Goal: Register for event/course: Sign up to attend an event or enroll in a course

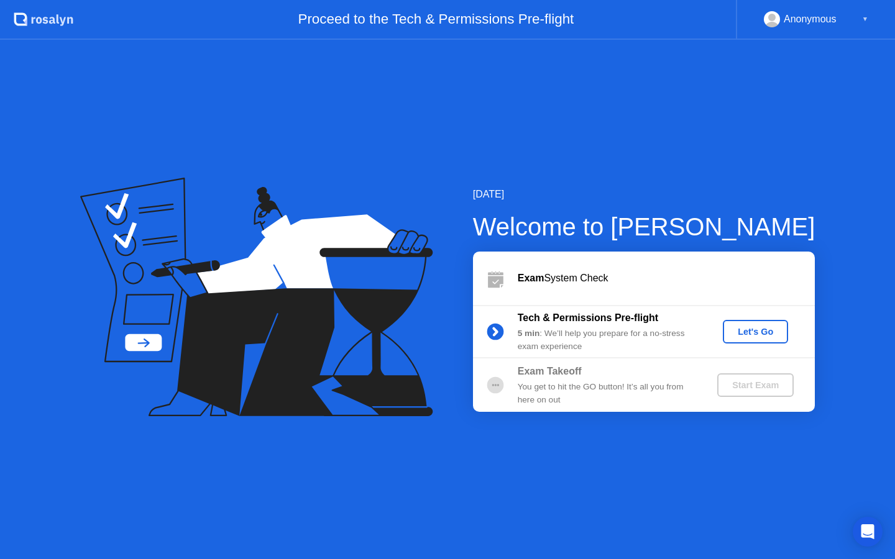
click at [749, 329] on div "Let's Go" at bounding box center [755, 332] width 55 height 10
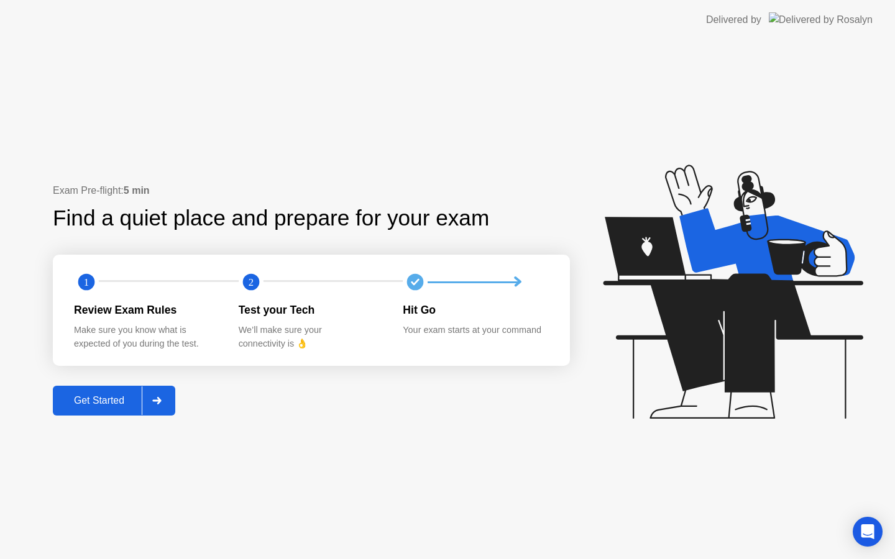
click at [131, 406] on div "Get Started" at bounding box center [99, 400] width 85 height 11
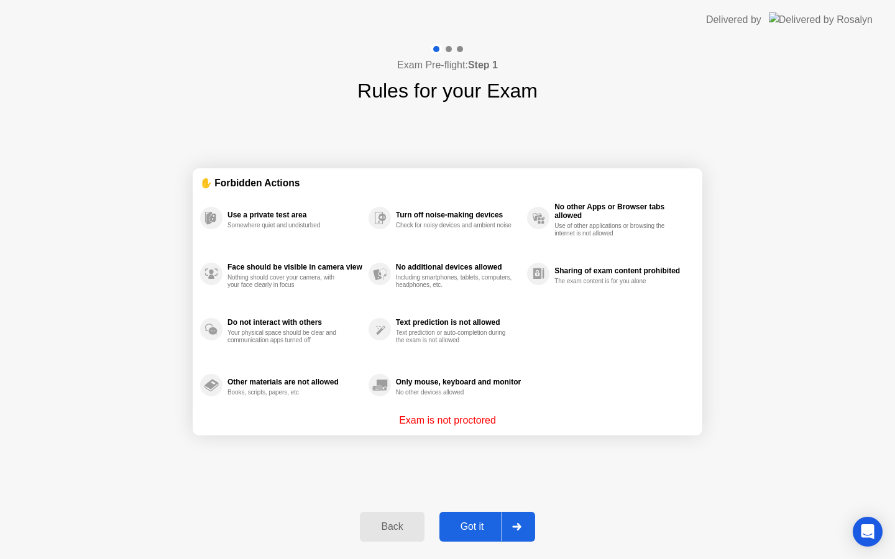
click at [480, 532] on div "Got it" at bounding box center [472, 526] width 58 height 11
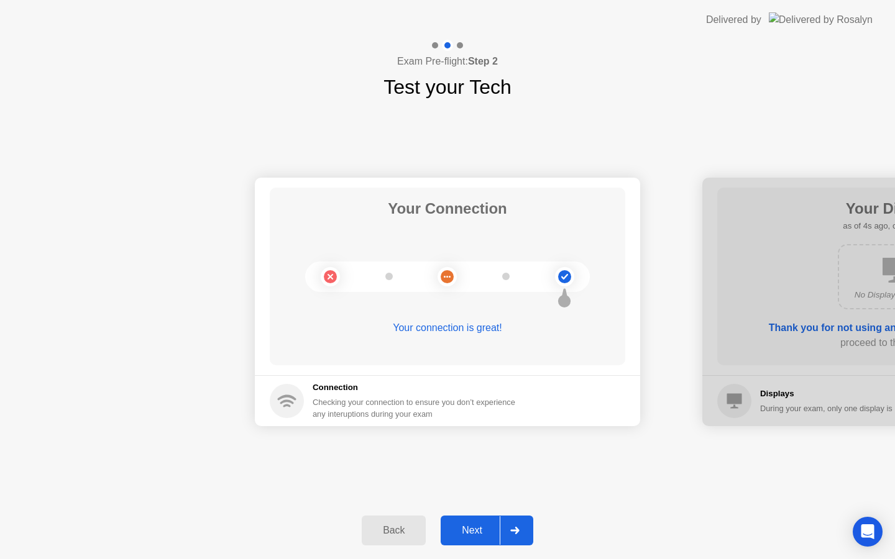
click at [492, 526] on div "Next" at bounding box center [471, 530] width 55 height 11
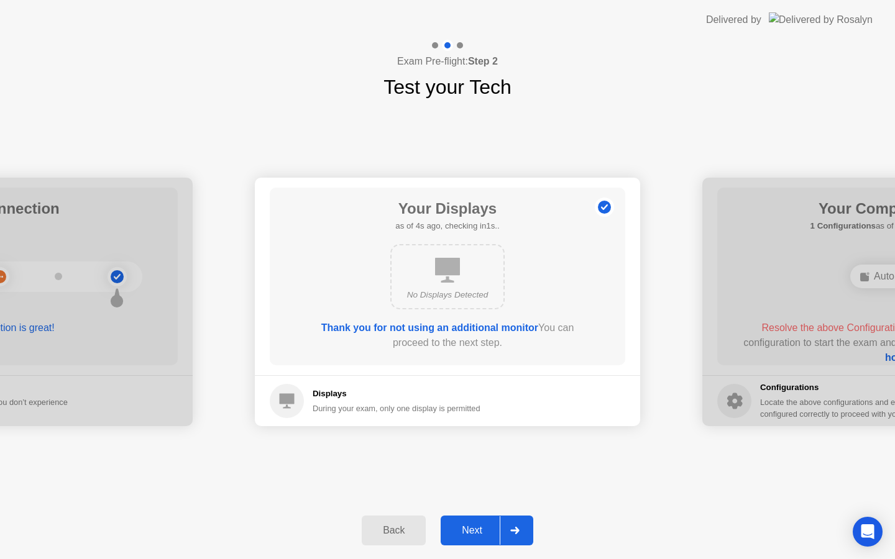
click at [492, 526] on div "Next" at bounding box center [471, 530] width 55 height 11
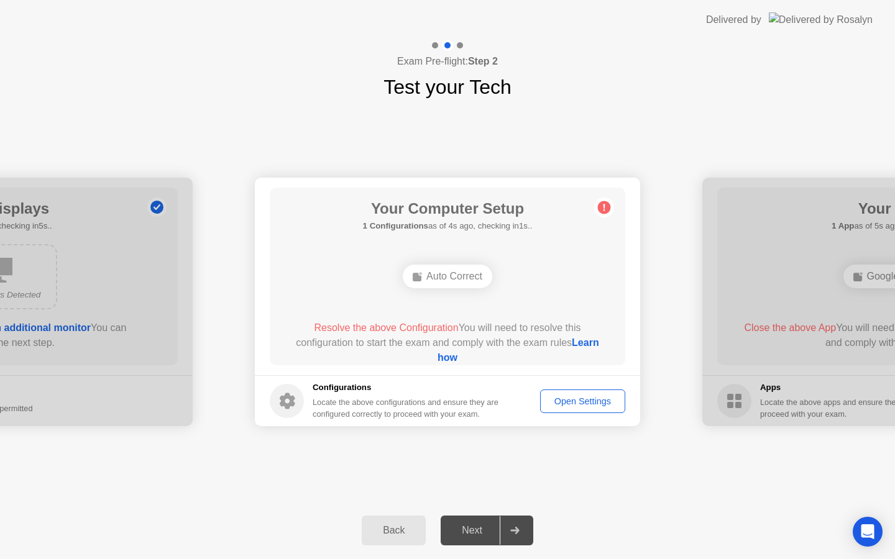
click at [552, 400] on div "Open Settings" at bounding box center [582, 401] width 76 height 10
click at [453, 353] on link "Learn how" at bounding box center [518, 349] width 162 height 25
click at [475, 527] on div "Next" at bounding box center [471, 530] width 55 height 11
click at [580, 406] on div "Open Settings" at bounding box center [582, 401] width 76 height 10
click at [456, 352] on link "Learn how" at bounding box center [518, 349] width 162 height 25
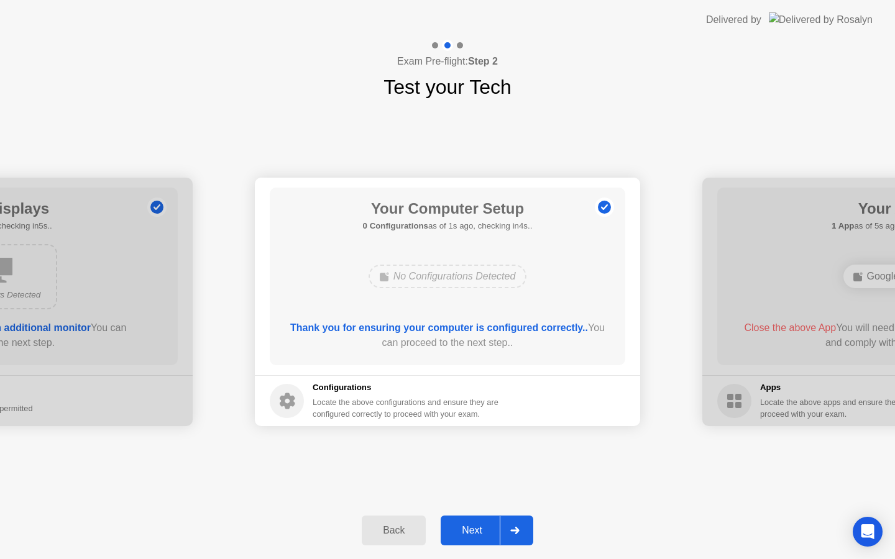
click at [487, 531] on div "Next" at bounding box center [471, 530] width 55 height 11
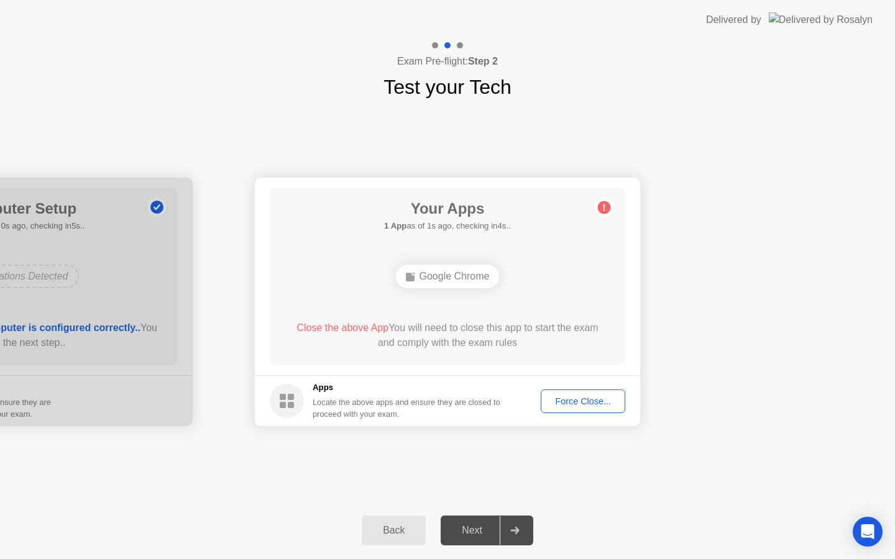
click at [566, 400] on div "Force Close..." at bounding box center [583, 401] width 76 height 10
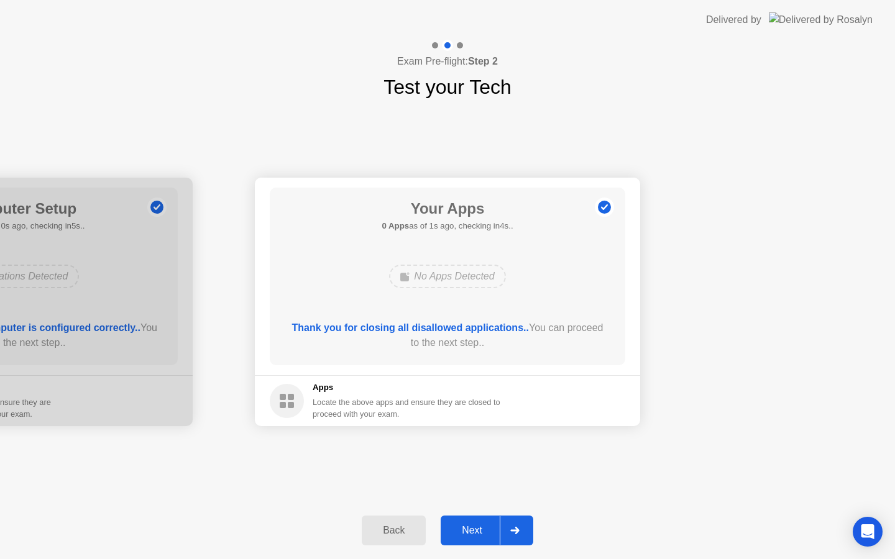
click at [490, 528] on div "Next" at bounding box center [471, 530] width 55 height 11
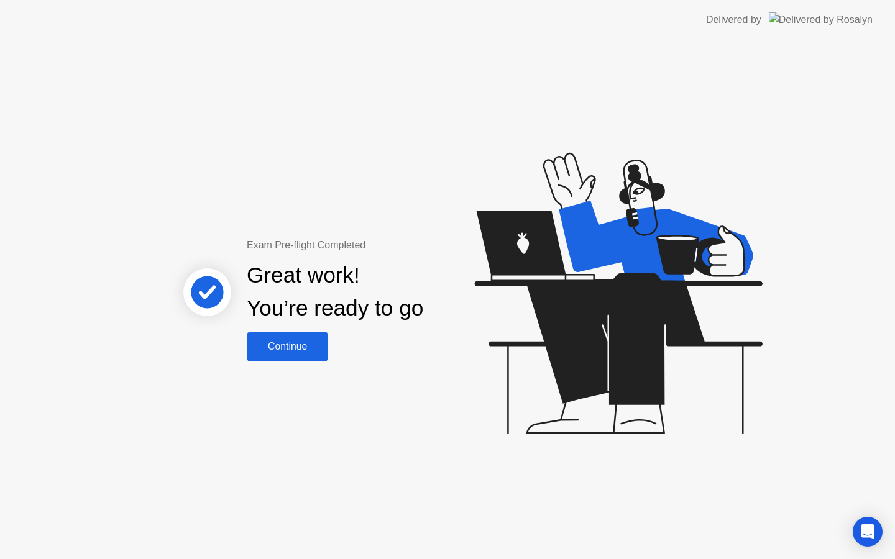
click at [303, 352] on div "Continue" at bounding box center [287, 346] width 74 height 11
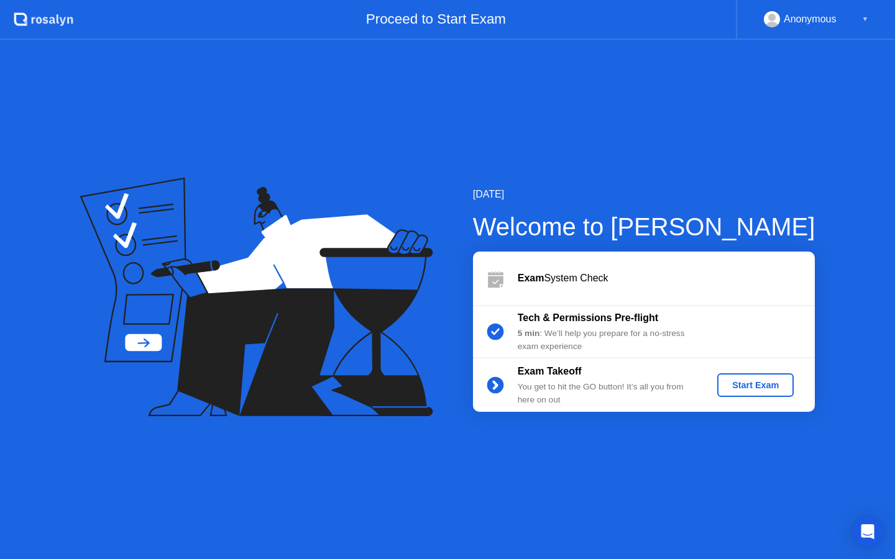
click at [789, 380] on div "Start Exam" at bounding box center [755, 385] width 66 height 10
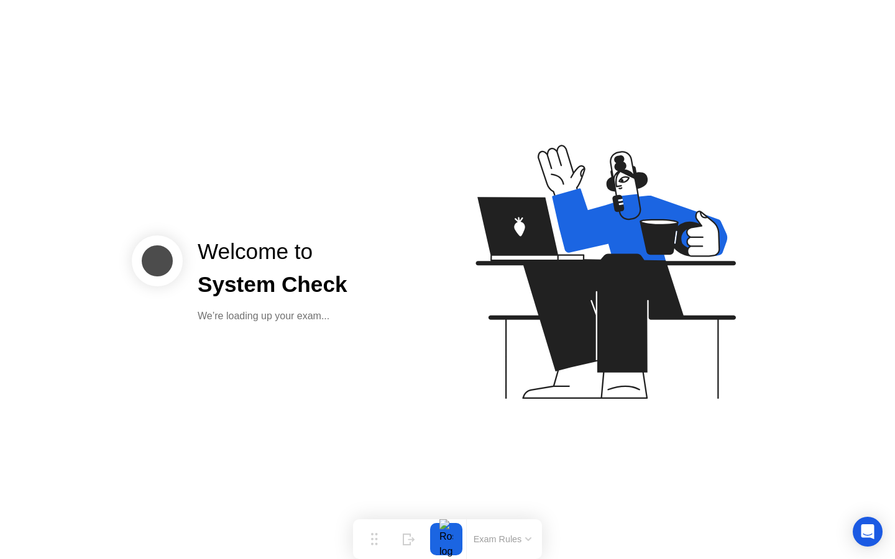
click at [488, 536] on button "Exam Rules" at bounding box center [503, 539] width 66 height 11
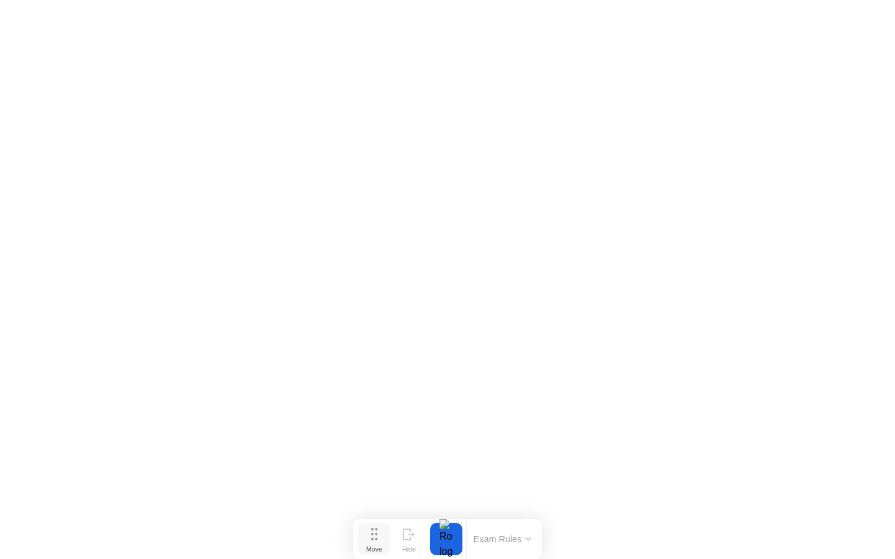
click at [375, 535] on icon at bounding box center [374, 534] width 7 height 12
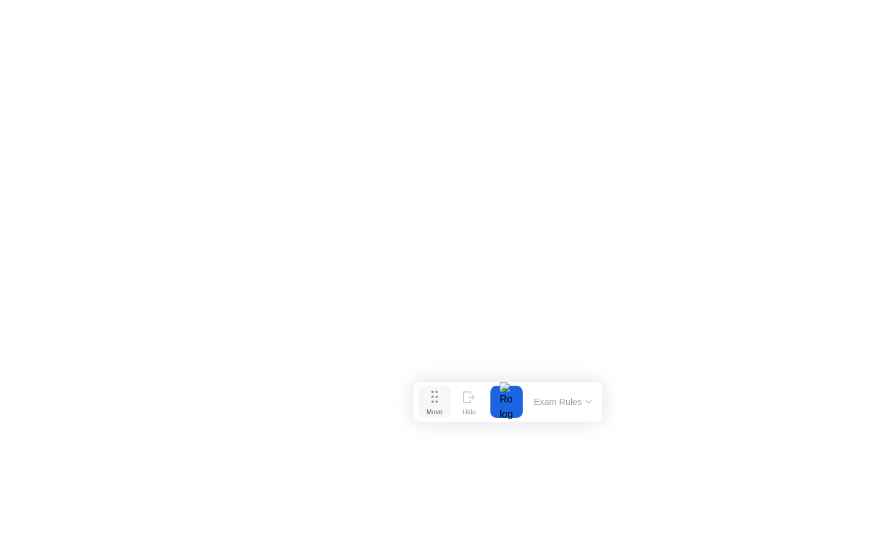
drag, startPoint x: 375, startPoint y: 535, endPoint x: 436, endPoint y: 398, distance: 150.0
click at [436, 398] on icon at bounding box center [434, 397] width 7 height 12
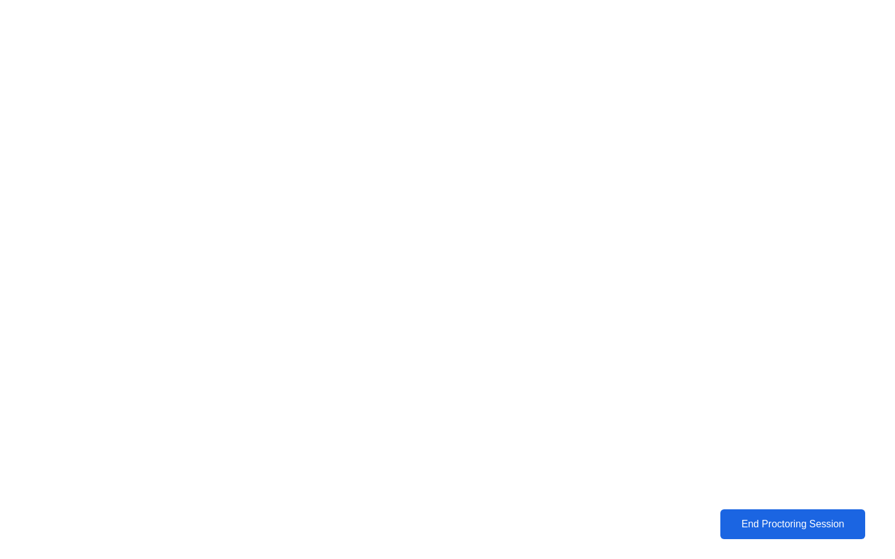
click at [755, 529] on div "End Proctoring Session" at bounding box center [793, 524] width 140 height 11
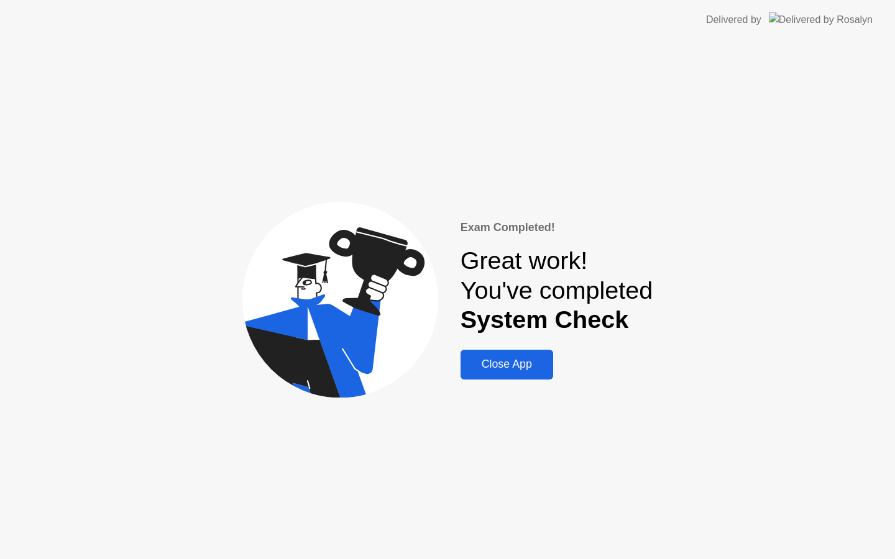
click at [517, 364] on div "Close App" at bounding box center [506, 364] width 85 height 13
